Goal: Information Seeking & Learning: Learn about a topic

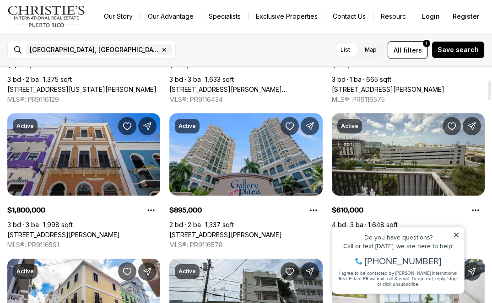
scroll to position [137, 0]
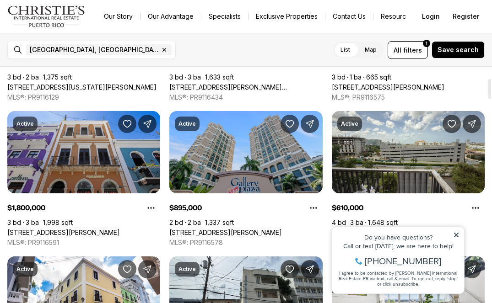
click at [41, 229] on link "[STREET_ADDRESS][PERSON_NAME][PERSON_NAME]" at bounding box center [63, 233] width 112 height 8
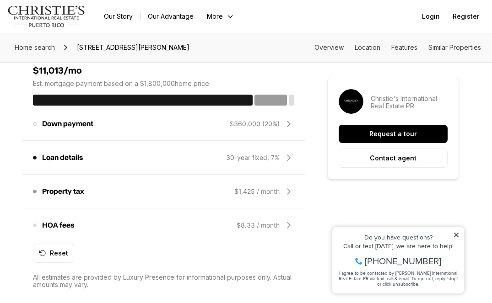
scroll to position [758, 0]
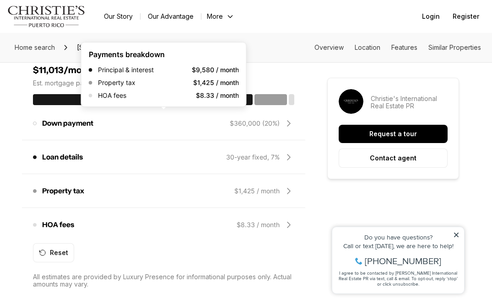
click at [51, 105] on div at bounding box center [142, 99] width 219 height 11
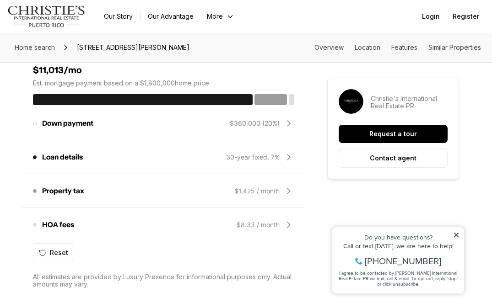
click at [47, 103] on section "$11,013/mo Est. mortgage payment based on a $1,800,000 home price. Down payment…" at bounding box center [163, 176] width 261 height 223
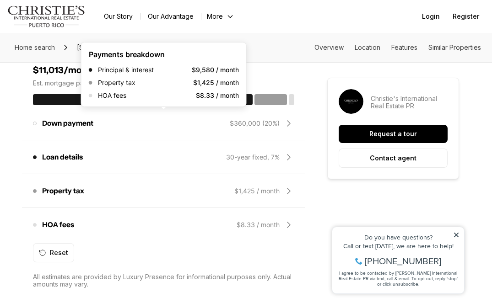
click at [50, 105] on div at bounding box center [142, 99] width 219 height 11
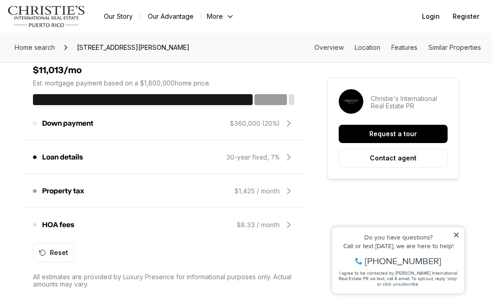
click at [56, 105] on div at bounding box center [142, 99] width 219 height 11
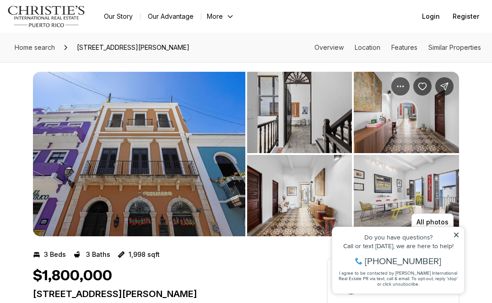
scroll to position [0, 0]
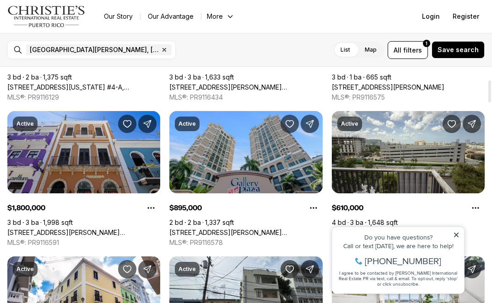
scroll to position [138, 0]
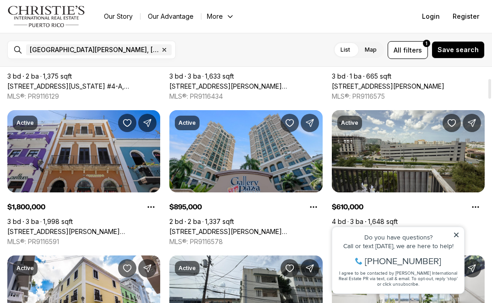
click at [455, 233] on icon at bounding box center [456, 235] width 6 height 6
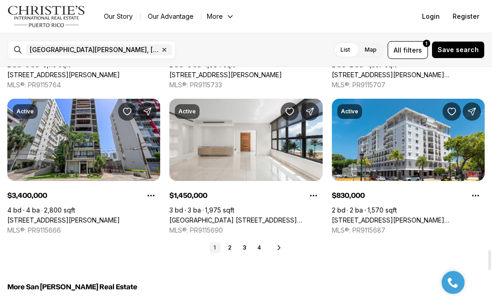
scroll to position [2192, 0]
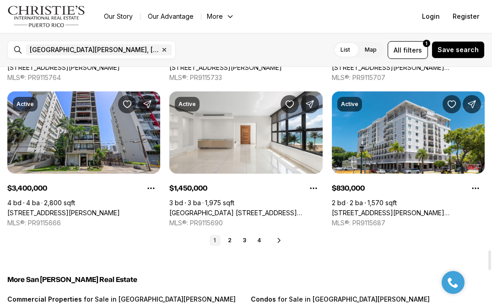
click at [278, 237] on icon at bounding box center [278, 240] width 7 height 7
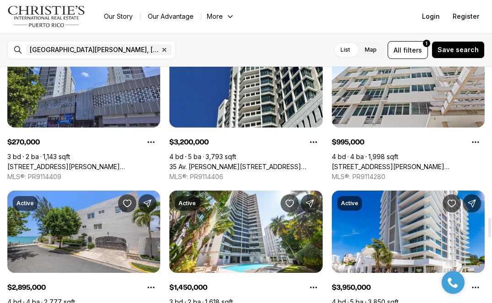
scroll to position [1803, 0]
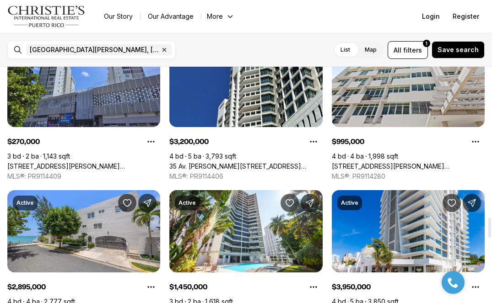
click at [30, 162] on link "500 MUÑOZ RIVERA #401, SAN JUAN PR, 00918" at bounding box center [83, 166] width 153 height 8
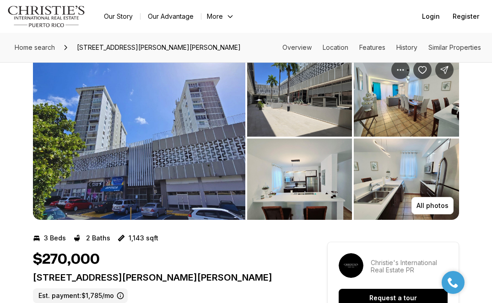
scroll to position [20, 0]
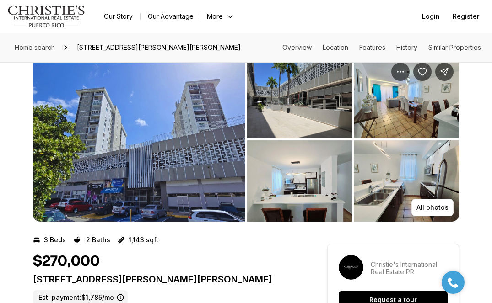
click at [430, 201] on button "All photos" at bounding box center [432, 207] width 42 height 17
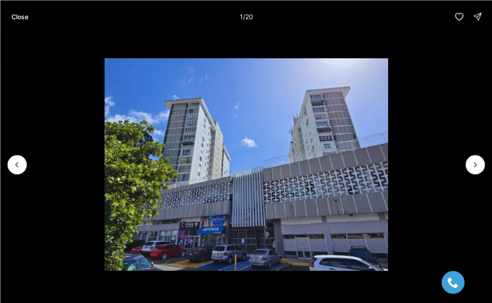
click at [474, 165] on icon "Next slide" at bounding box center [474, 164] width 9 height 9
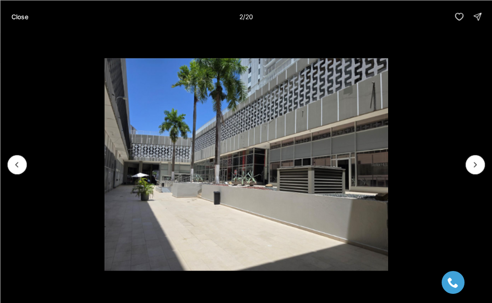
click at [473, 163] on icon "Next slide" at bounding box center [474, 164] width 9 height 9
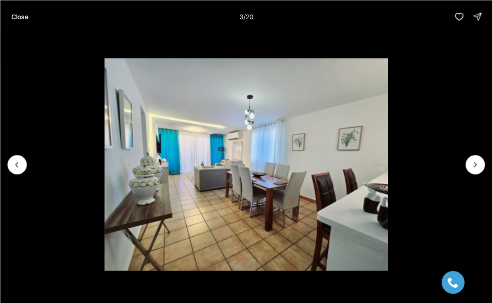
click at [471, 164] on icon "Next slide" at bounding box center [474, 164] width 9 height 9
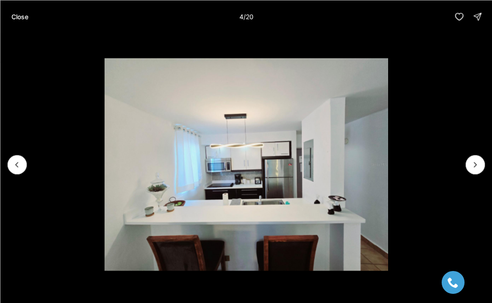
click at [473, 163] on icon "Next slide" at bounding box center [474, 164] width 9 height 9
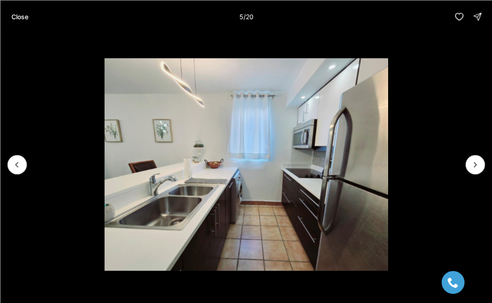
click at [474, 164] on icon "Next slide" at bounding box center [474, 164] width 9 height 9
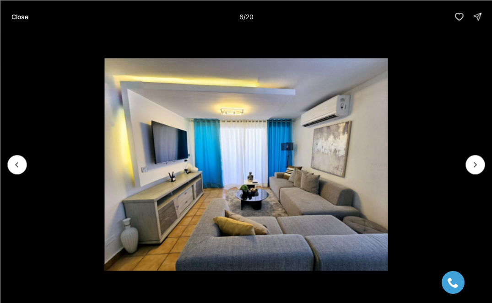
click at [471, 163] on icon "Next slide" at bounding box center [474, 164] width 9 height 9
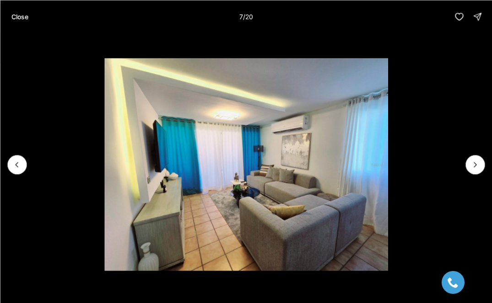
click at [470, 164] on icon "Next slide" at bounding box center [474, 164] width 9 height 9
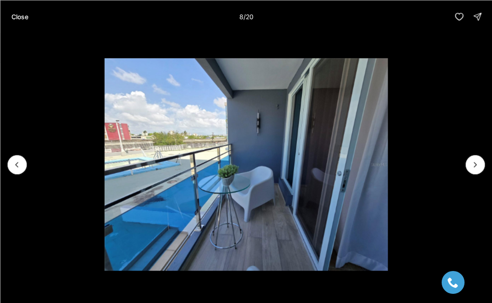
click at [472, 161] on icon "Next slide" at bounding box center [474, 164] width 9 height 9
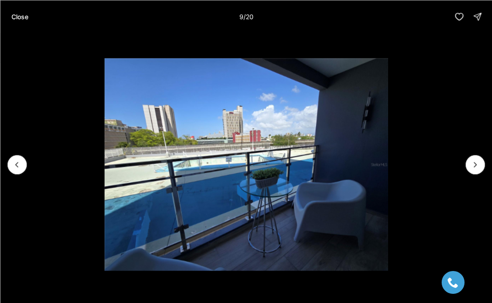
click at [473, 161] on icon "Next slide" at bounding box center [474, 164] width 9 height 9
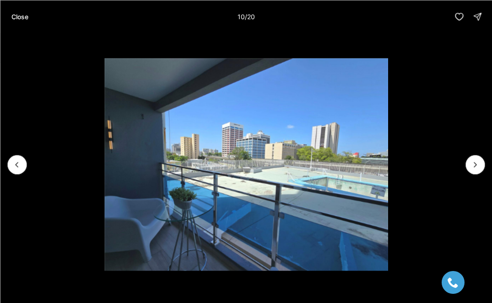
click at [471, 165] on icon "Next slide" at bounding box center [474, 164] width 9 height 9
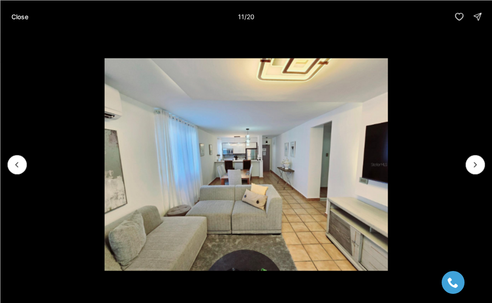
click at [475, 160] on icon "Next slide" at bounding box center [474, 164] width 9 height 9
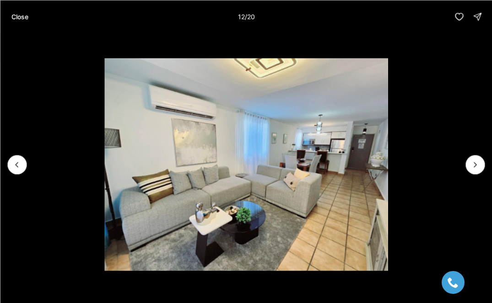
click at [474, 163] on icon "Next slide" at bounding box center [474, 164] width 9 height 9
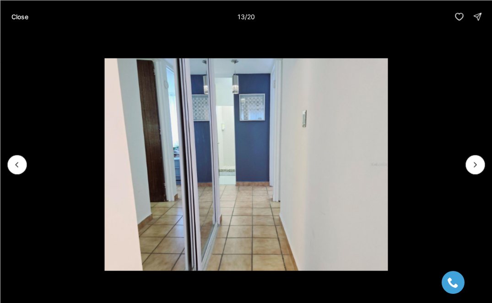
click at [472, 162] on icon "Next slide" at bounding box center [474, 164] width 9 height 9
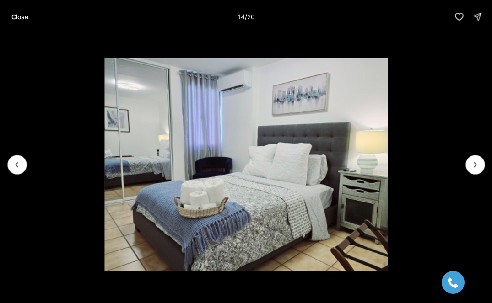
click at [477, 167] on icon "Next slide" at bounding box center [474, 164] width 9 height 9
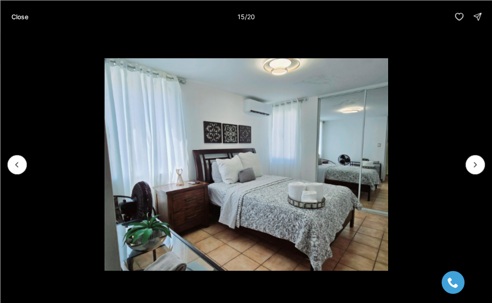
click at [475, 165] on icon "Next slide" at bounding box center [474, 164] width 9 height 9
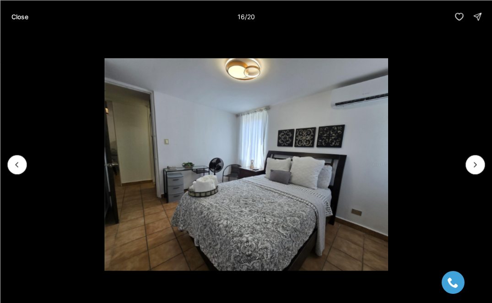
click at [476, 168] on icon "Next slide" at bounding box center [474, 164] width 9 height 9
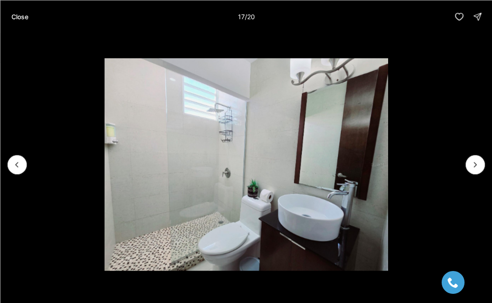
click at [477, 161] on icon "Next slide" at bounding box center [474, 164] width 9 height 9
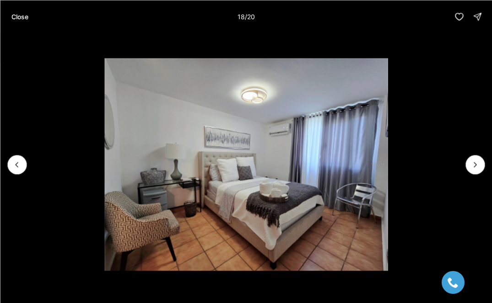
click at [476, 164] on icon "Next slide" at bounding box center [474, 164] width 9 height 9
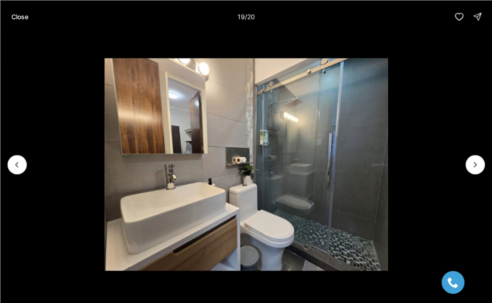
click at [476, 164] on icon "Next slide" at bounding box center [474, 164] width 9 height 9
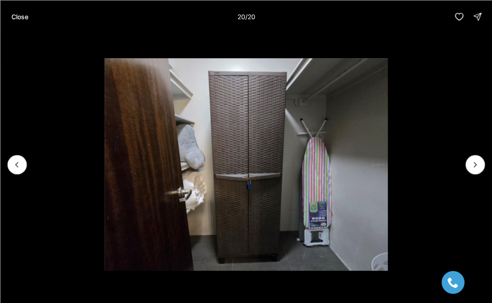
click at [478, 164] on div at bounding box center [474, 164] width 19 height 19
click at [16, 16] on p "Close" at bounding box center [19, 16] width 17 height 7
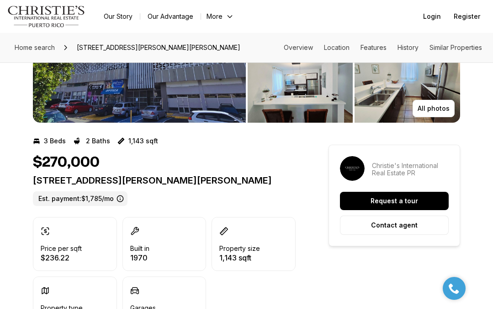
scroll to position [0, 0]
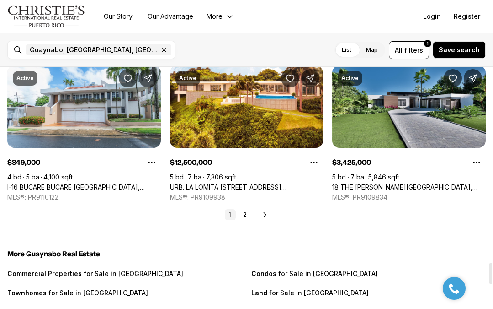
scroll to position [2225, 0]
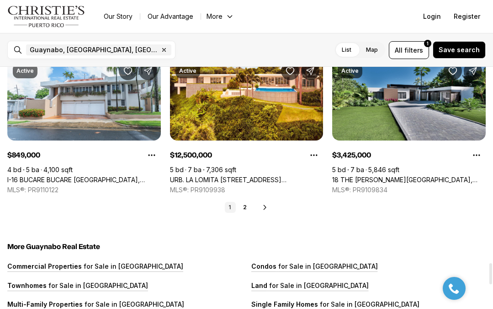
click at [267, 206] on icon at bounding box center [265, 206] width 7 height 7
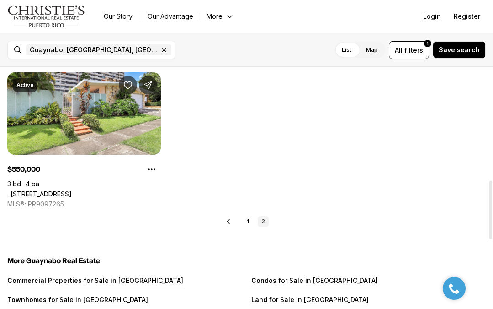
scroll to position [466, 0]
click at [60, 190] on link ". [STREET_ADDRESS]" at bounding box center [39, 194] width 64 height 8
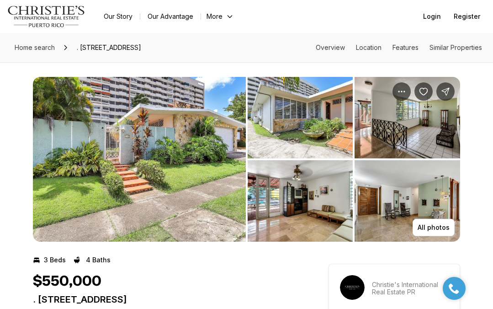
click at [331, 132] on img "View image gallery" at bounding box center [301, 117] width 106 height 81
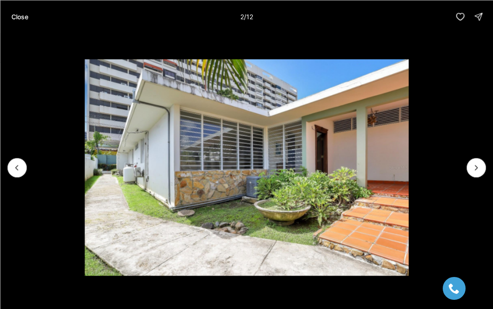
click at [476, 165] on icon "Next slide" at bounding box center [477, 167] width 2 height 5
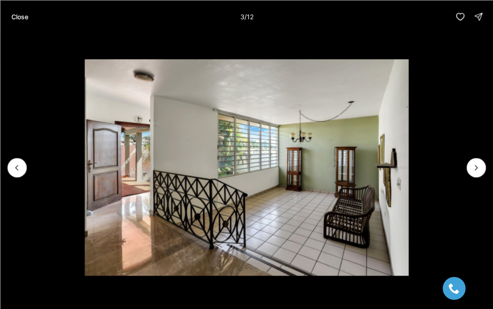
click at [476, 166] on icon "Next slide" at bounding box center [476, 167] width 9 height 9
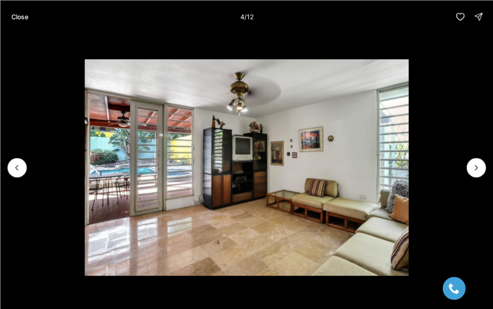
click at [20, 167] on icon "Previous slide" at bounding box center [16, 167] width 9 height 9
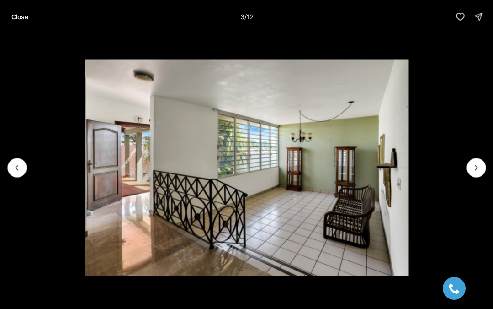
click at [480, 163] on icon "Next slide" at bounding box center [476, 167] width 9 height 9
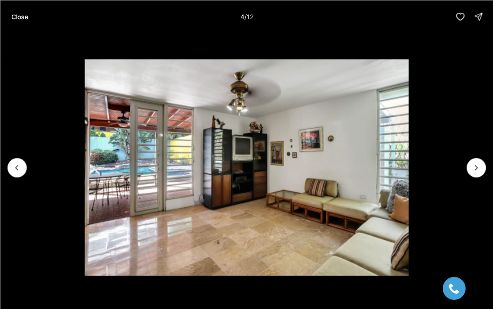
click at [476, 166] on icon "Next slide" at bounding box center [476, 167] width 9 height 9
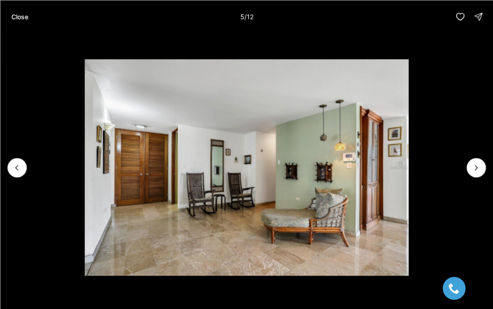
click at [478, 163] on icon "Next slide" at bounding box center [476, 167] width 9 height 9
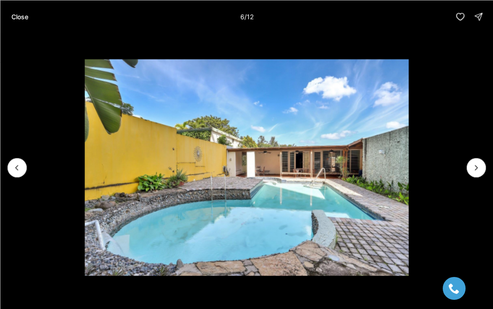
click at [481, 165] on icon "Next slide" at bounding box center [476, 167] width 9 height 9
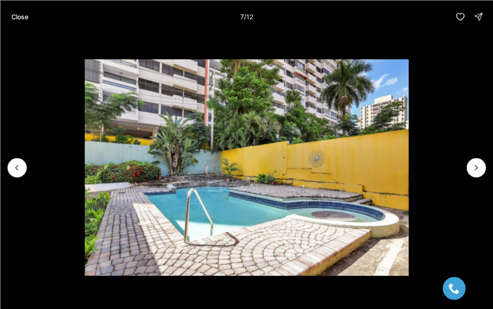
click at [479, 166] on icon "Next slide" at bounding box center [476, 167] width 9 height 9
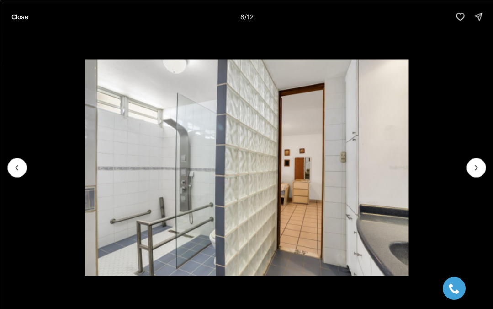
click at [477, 164] on icon "Next slide" at bounding box center [476, 167] width 9 height 9
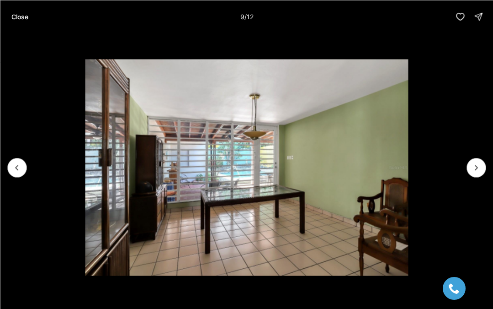
click at [478, 159] on button "Next slide" at bounding box center [476, 167] width 19 height 19
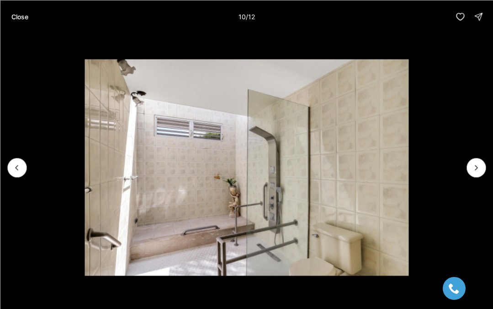
click at [476, 165] on icon "Next slide" at bounding box center [476, 167] width 9 height 9
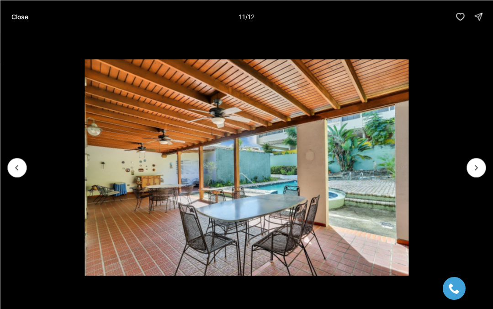
click at [479, 167] on icon "Next slide" at bounding box center [476, 167] width 9 height 9
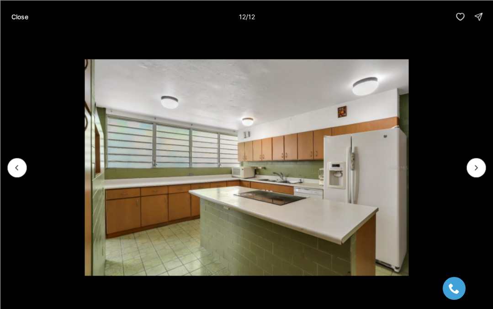
click at [479, 164] on div at bounding box center [476, 167] width 19 height 19
click at [478, 164] on div at bounding box center [476, 167] width 19 height 19
click at [469, 160] on li "12 of 12" at bounding box center [246, 167] width 493 height 268
click at [16, 20] on p "Close" at bounding box center [19, 16] width 17 height 7
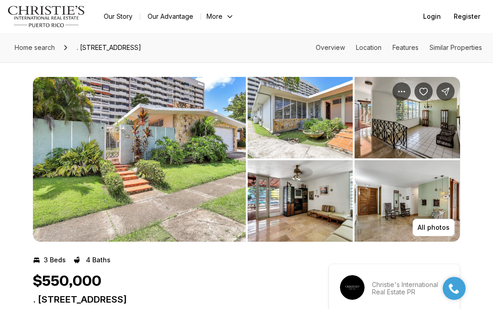
click at [454, 151] on img "View image gallery" at bounding box center [408, 117] width 106 height 81
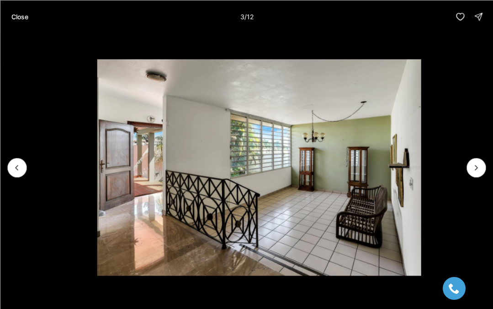
click at [19, 16] on p "Close" at bounding box center [19, 16] width 17 height 7
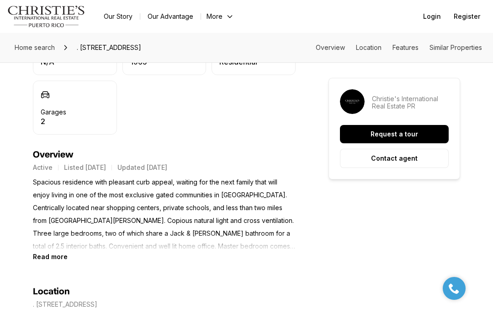
scroll to position [315, 0]
click at [44, 253] on b "Read more" at bounding box center [50, 256] width 35 height 8
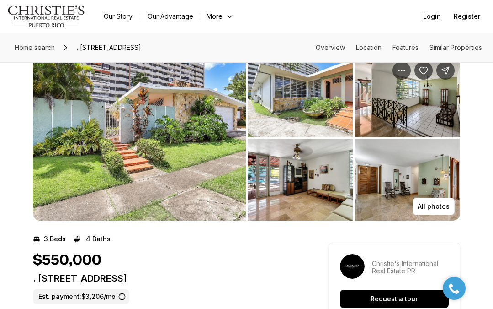
scroll to position [0, 0]
